Goal: Use online tool/utility: Utilize a website feature to perform a specific function

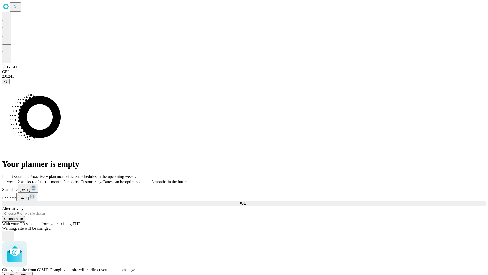
click at [31, 273] on span "Confirm" at bounding box center [25, 275] width 12 height 4
click at [16, 179] on label "1 week" at bounding box center [9, 181] width 14 height 4
click at [248, 201] on span "Fetch" at bounding box center [244, 203] width 8 height 4
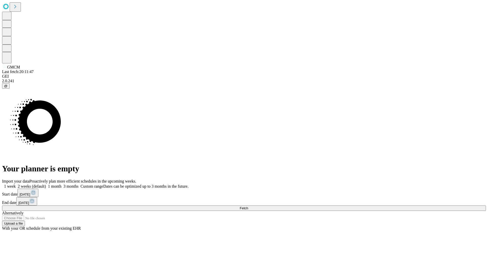
click at [16, 184] on label "1 week" at bounding box center [9, 186] width 14 height 4
click at [248, 206] on span "Fetch" at bounding box center [244, 208] width 8 height 4
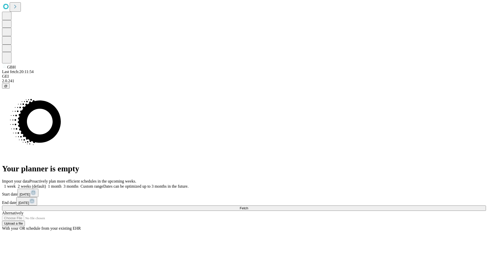
click at [16, 184] on label "1 week" at bounding box center [9, 186] width 14 height 4
click at [248, 206] on span "Fetch" at bounding box center [244, 208] width 8 height 4
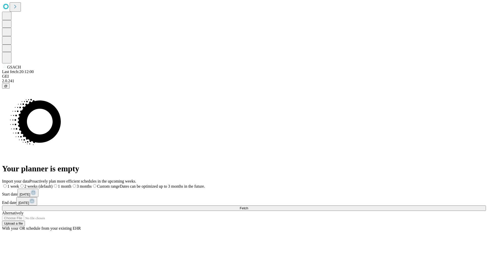
click at [19, 184] on label "1 week" at bounding box center [10, 186] width 17 height 4
click at [248, 206] on span "Fetch" at bounding box center [244, 208] width 8 height 4
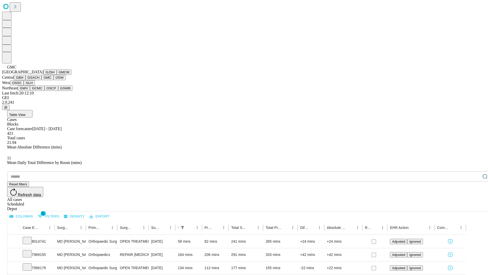
click at [54, 80] on button "OSW" at bounding box center [60, 77] width 12 height 5
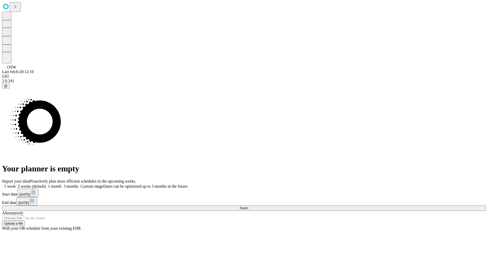
click at [16, 184] on label "1 week" at bounding box center [9, 186] width 14 height 4
click at [248, 206] on span "Fetch" at bounding box center [244, 208] width 8 height 4
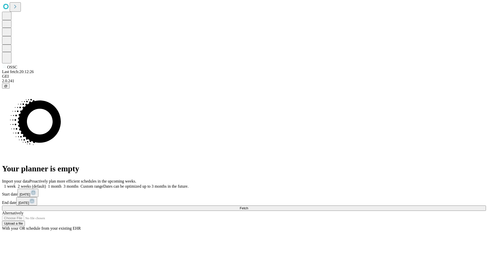
click at [16, 184] on label "1 week" at bounding box center [9, 186] width 14 height 4
click at [248, 206] on span "Fetch" at bounding box center [244, 208] width 8 height 4
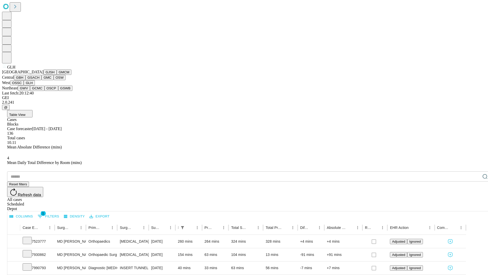
click at [30, 91] on button "GWV" at bounding box center [24, 87] width 12 height 5
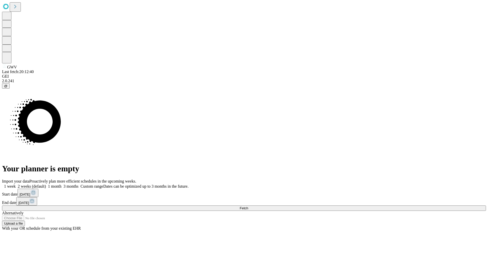
click at [16, 184] on label "1 week" at bounding box center [9, 186] width 14 height 4
click at [248, 206] on span "Fetch" at bounding box center [244, 208] width 8 height 4
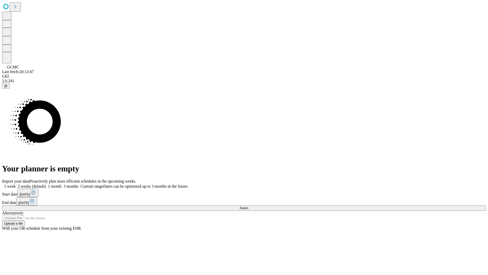
click at [16, 184] on label "1 week" at bounding box center [9, 186] width 14 height 4
click at [248, 206] on span "Fetch" at bounding box center [244, 208] width 8 height 4
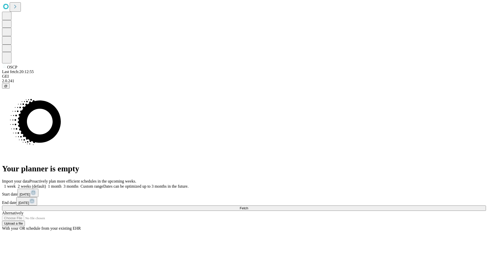
click at [16, 184] on label "1 week" at bounding box center [9, 186] width 14 height 4
click at [248, 206] on span "Fetch" at bounding box center [244, 208] width 8 height 4
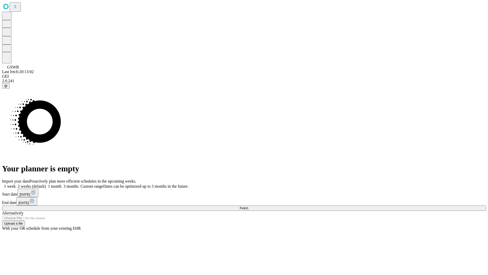
click at [16, 184] on label "1 week" at bounding box center [9, 186] width 14 height 4
click at [248, 206] on span "Fetch" at bounding box center [244, 208] width 8 height 4
